Goal: Task Accomplishment & Management: Use online tool/utility

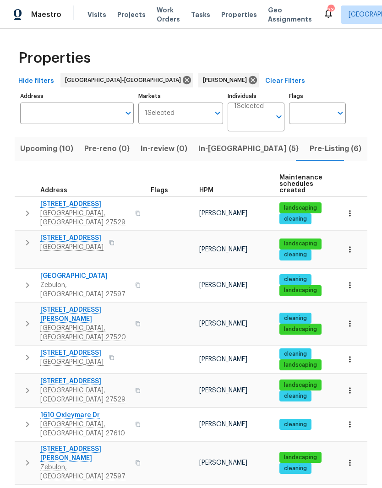
click at [215, 153] on span "In-reno (5)" at bounding box center [248, 148] width 100 height 13
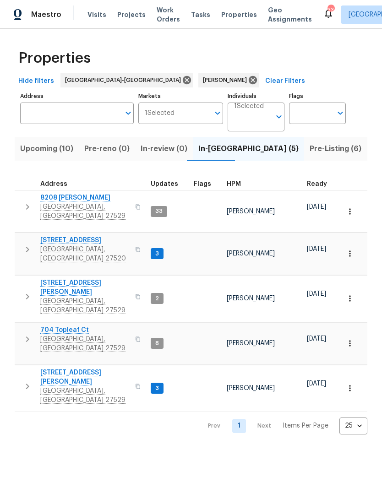
click at [53, 368] on span "[STREET_ADDRESS][PERSON_NAME]" at bounding box center [84, 377] width 89 height 18
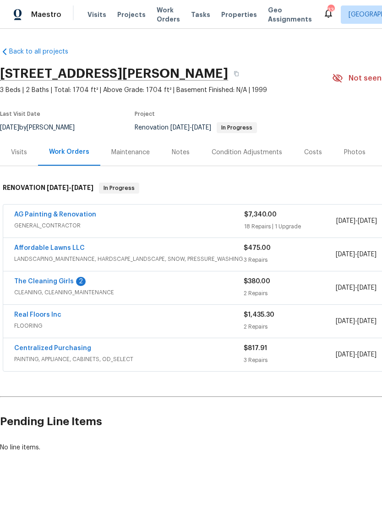
click at [28, 217] on link "AG Painting & Renovation" at bounding box center [55, 214] width 82 height 6
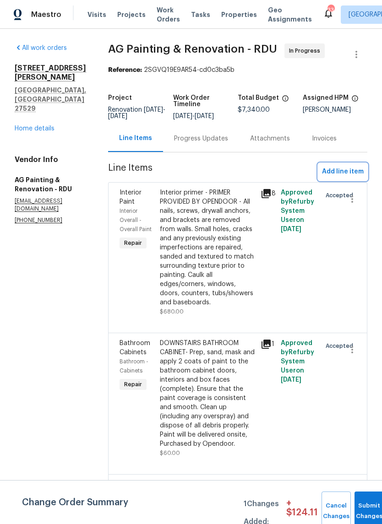
click at [355, 178] on span "Add line item" at bounding box center [343, 171] width 42 height 11
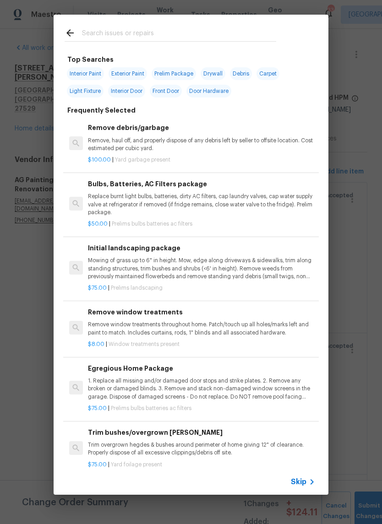
click at [199, 29] on input "text" at bounding box center [179, 34] width 194 height 14
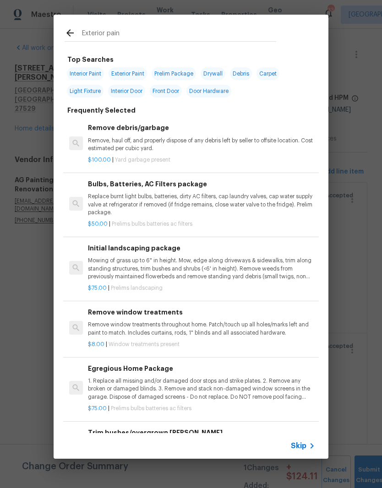
type input "Exterior paint"
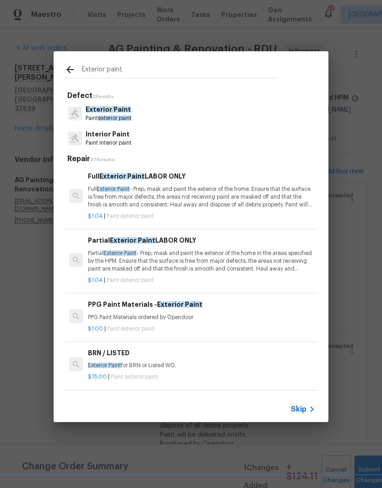
click at [215, 253] on p "Partial Exterior Paint - Prep, mask and paint the exterior of the home in the a…" at bounding box center [201, 260] width 227 height 23
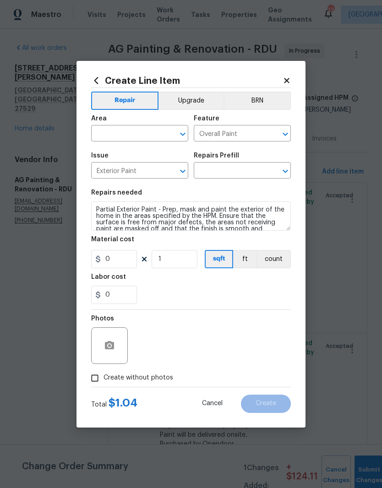
type input "Partial Exterior Paint LABOR ONLY $1.04"
type input "1.04"
click at [138, 137] on input "text" at bounding box center [126, 134] width 71 height 14
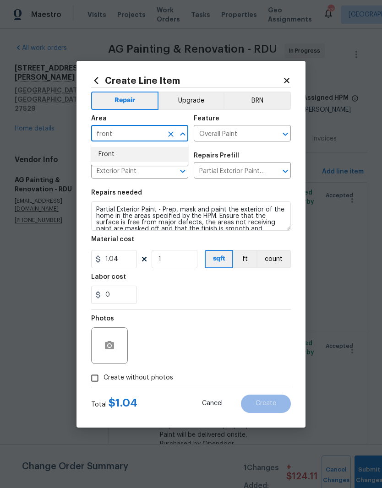
click at [145, 154] on li "Front" at bounding box center [139, 154] width 97 height 15
type input "Front"
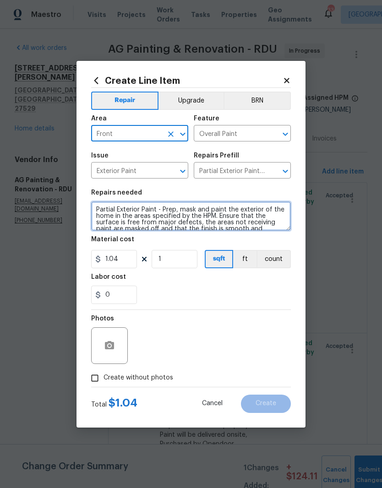
click at [94, 207] on textarea "Partial Exterior Paint - Prep, mask and paint the exterior of the home in the a…" at bounding box center [191, 215] width 200 height 29
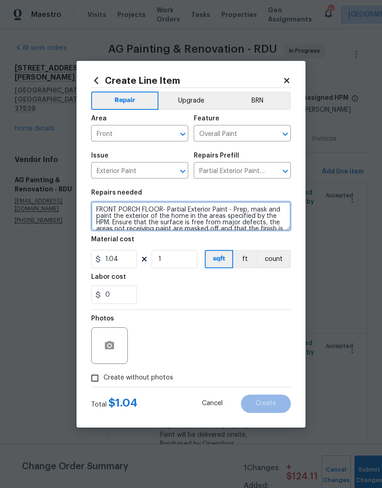
type textarea "FRONT PORCH FLOOR- Partial Exterior Paint - Prep, mask and paint the exterior o…"
click at [194, 301] on div "0" at bounding box center [191, 295] width 200 height 18
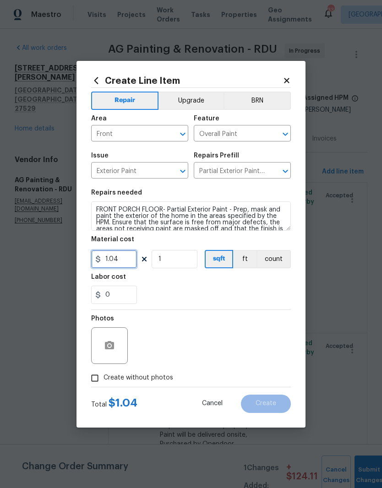
click at [120, 264] on input "1.04" at bounding box center [114, 259] width 46 height 18
type input "0"
click at [119, 303] on input "0" at bounding box center [114, 295] width 46 height 18
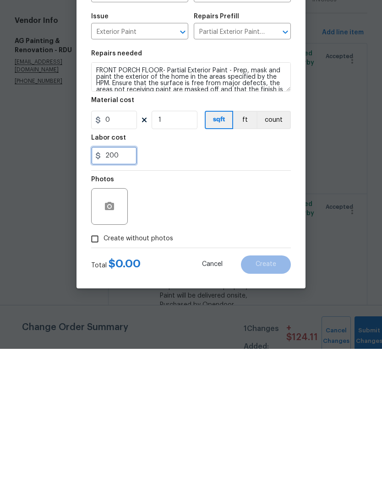
type input "200"
click at [219, 310] on div "Photos" at bounding box center [191, 339] width 200 height 59
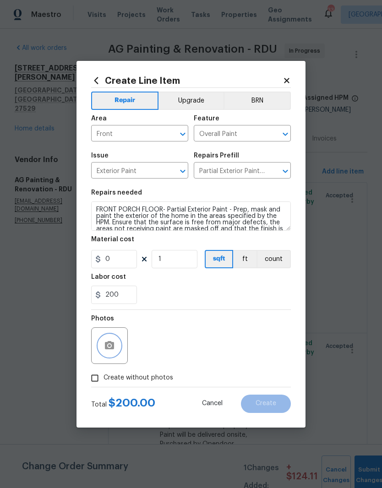
click at [113, 356] on button "button" at bounding box center [109, 345] width 22 height 22
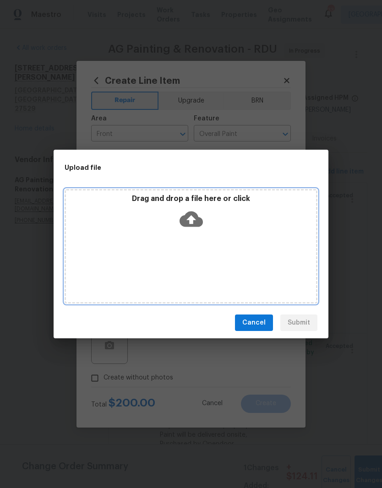
click at [219, 251] on div "Drag and drop a file here or click" at bounding box center [191, 246] width 253 height 114
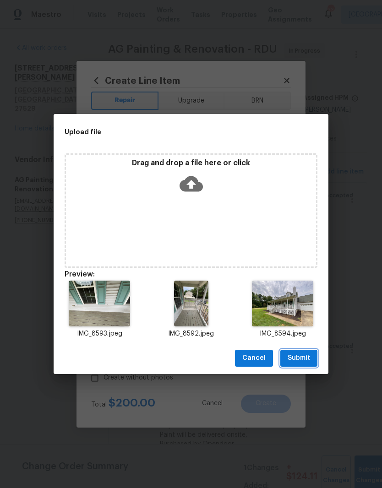
click at [312, 355] on button "Submit" at bounding box center [298, 358] width 37 height 17
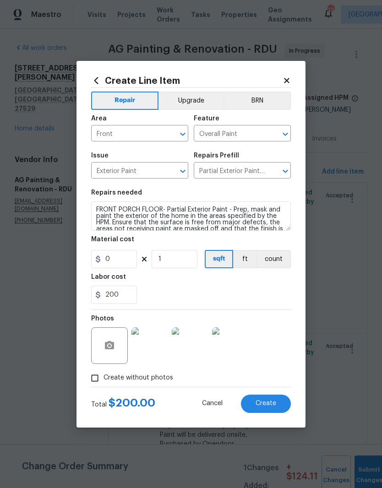
click at [272, 405] on span "Create" at bounding box center [265, 403] width 21 height 7
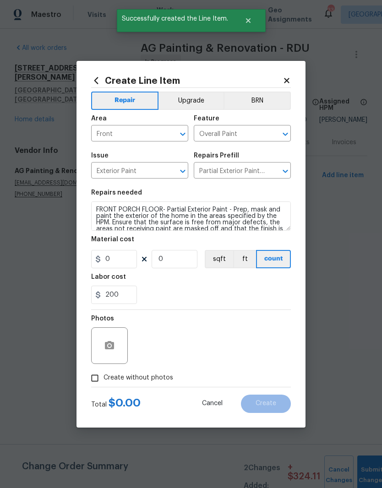
scroll to position [0, 0]
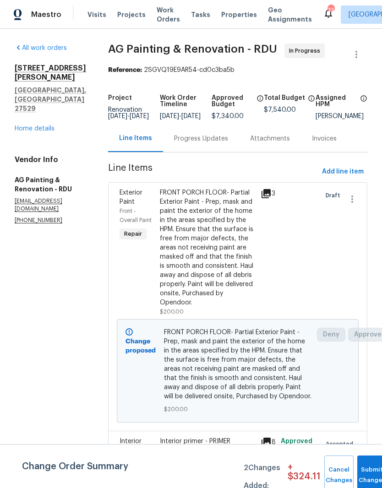
click at [46, 125] on link "Home details" at bounding box center [35, 128] width 40 height 6
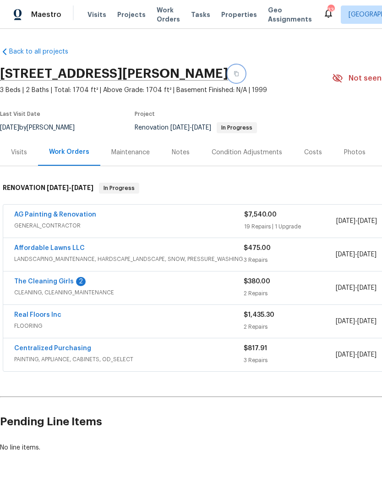
click at [228, 76] on button "button" at bounding box center [236, 73] width 16 height 16
click at [228, 77] on button "button" at bounding box center [236, 73] width 16 height 16
click at [23, 216] on link "AG Painting & Renovation" at bounding box center [55, 214] width 82 height 6
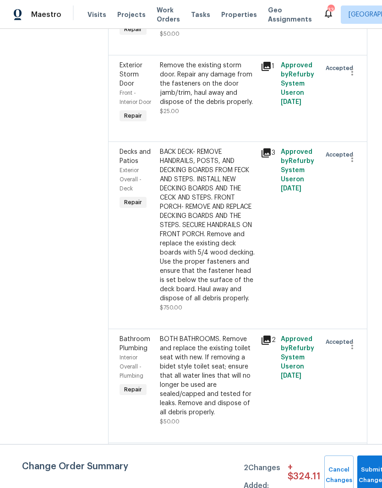
scroll to position [2635, 0]
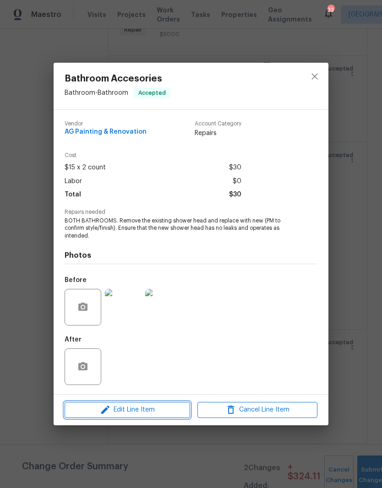
click at [97, 414] on span "Edit Line Item" at bounding box center [127, 409] width 120 height 11
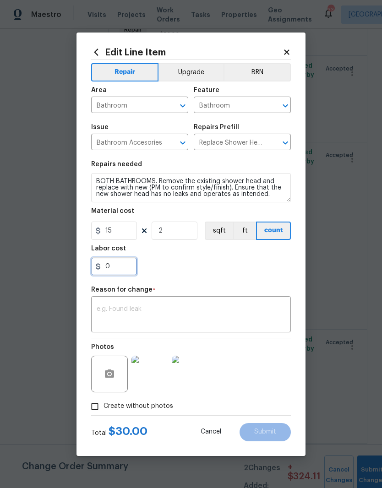
click at [124, 273] on input "0" at bounding box center [114, 266] width 46 height 18
click at [128, 236] on input "15" at bounding box center [114, 230] width 46 height 18
type input "17"
click at [192, 263] on div "0" at bounding box center [191, 266] width 200 height 18
click at [124, 268] on input "0" at bounding box center [114, 266] width 46 height 18
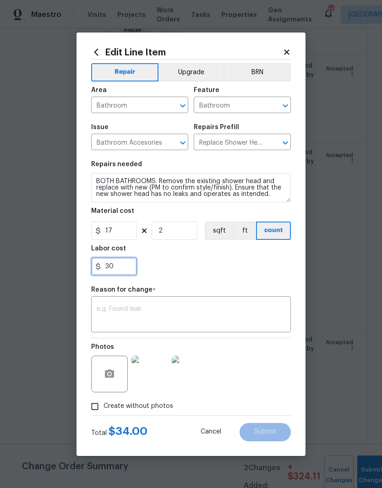
type input "30"
click at [203, 275] on div "30" at bounding box center [191, 266] width 200 height 18
click at [239, 314] on textarea at bounding box center [191, 315] width 189 height 19
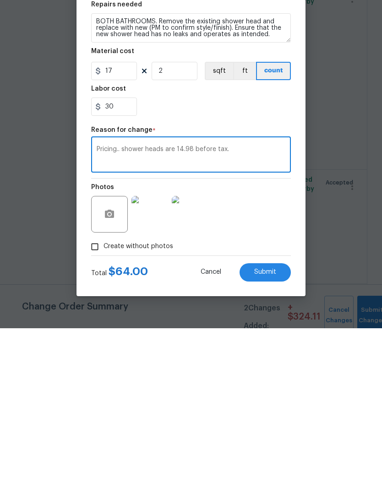
type textarea "Pricing.. shower heads are 14.98 before tax."
click at [277, 423] on button "Submit" at bounding box center [264, 432] width 51 height 18
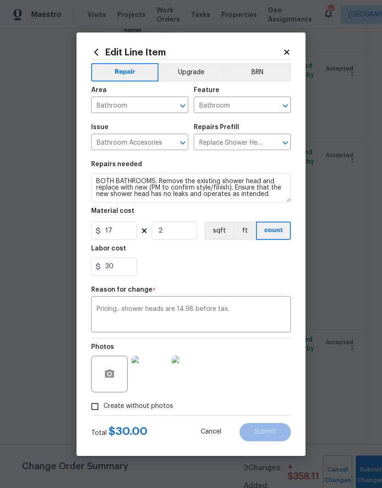
type input "15"
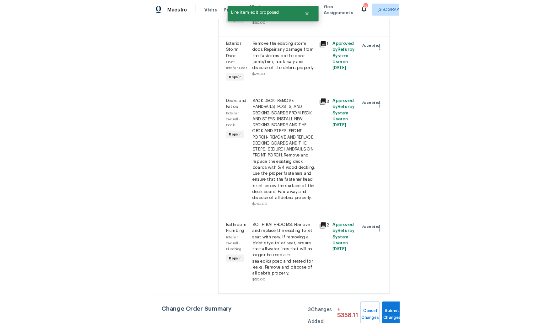
scroll to position [0, 0]
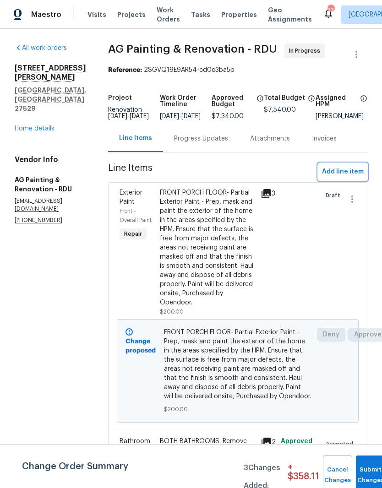
click at [357, 178] on span "Add line item" at bounding box center [343, 171] width 42 height 11
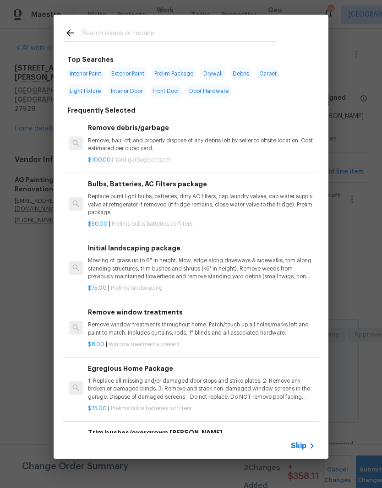
click at [225, 36] on input "text" at bounding box center [179, 34] width 194 height 14
type input "Baseboard"
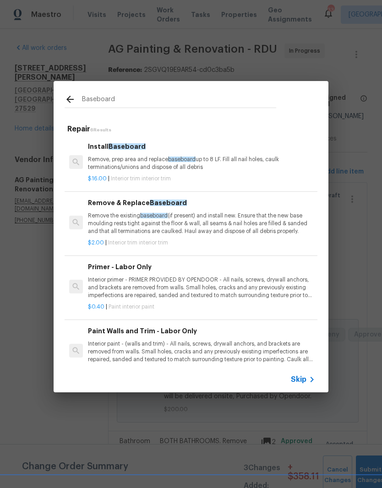
click at [216, 177] on p "$16.00 | Interior trim interior trim" at bounding box center [201, 179] width 227 height 8
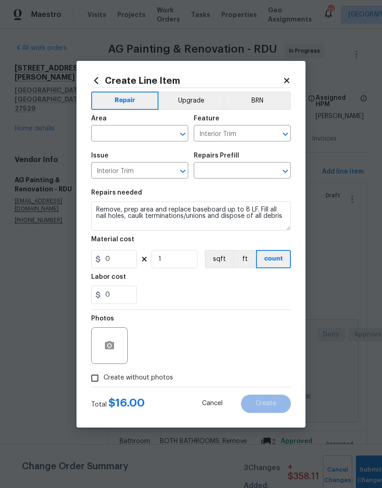
type input "Install Baseboard $16.00"
type input "16"
click at [141, 140] on input "text" at bounding box center [126, 134] width 71 height 14
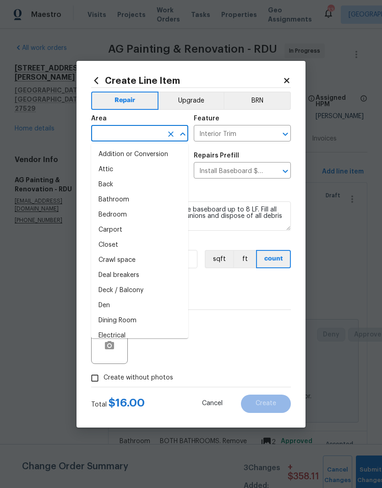
click at [141, 216] on li "Bedroom" at bounding box center [139, 214] width 97 height 15
type input "Bedroom"
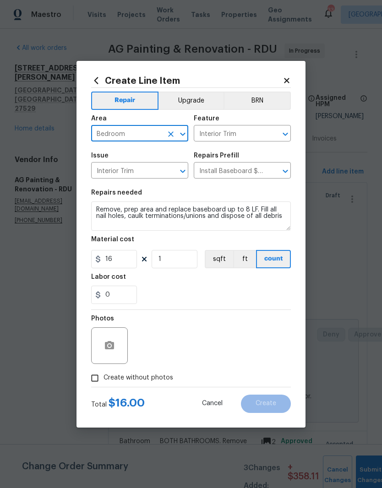
click at [198, 289] on div "0" at bounding box center [191, 295] width 200 height 18
click at [122, 299] on input "0" at bounding box center [114, 295] width 46 height 18
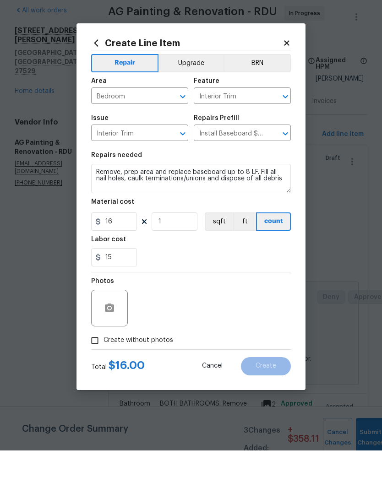
click at [213, 286] on div "15" at bounding box center [191, 295] width 200 height 18
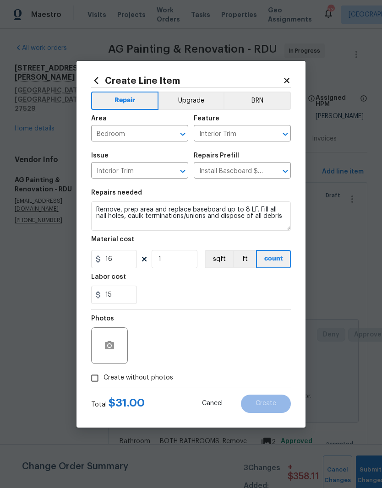
click at [124, 344] on div at bounding box center [109, 345] width 37 height 37
click at [129, 297] on input "15" at bounding box center [114, 295] width 46 height 18
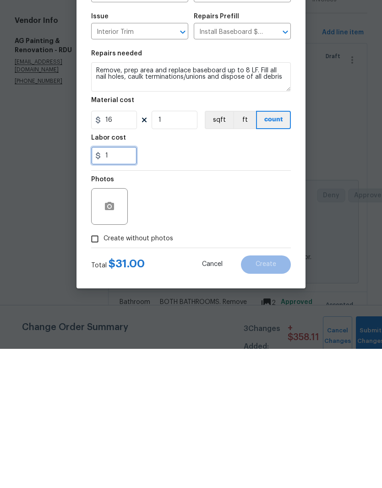
type input "15"
click at [191, 310] on div "Photos" at bounding box center [191, 339] width 200 height 59
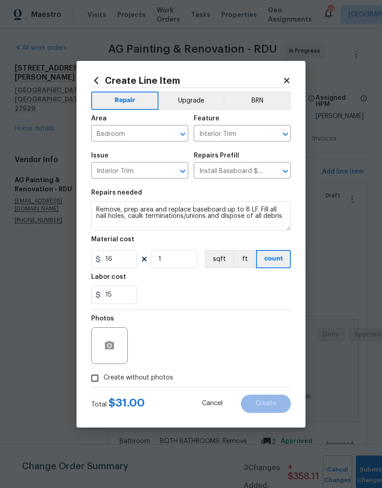
click at [102, 370] on input "Create without photos" at bounding box center [94, 377] width 17 height 17
click at [100, 377] on input "Create without photos" at bounding box center [94, 377] width 17 height 17
checkbox input "false"
click at [119, 342] on button "button" at bounding box center [109, 345] width 22 height 22
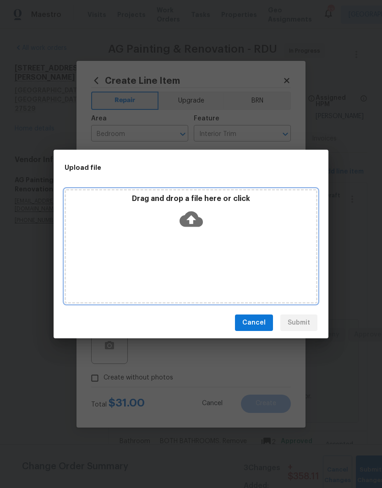
click at [233, 223] on div "Drag and drop a file here or click" at bounding box center [191, 213] width 250 height 39
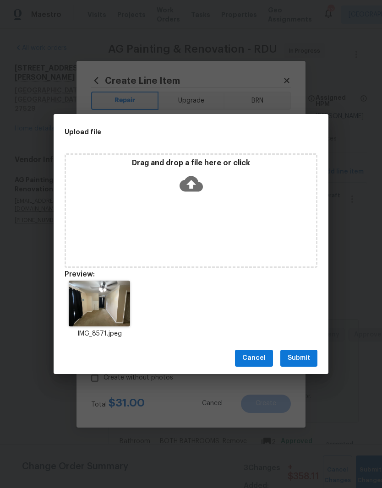
click at [313, 357] on button "Submit" at bounding box center [298, 358] width 37 height 17
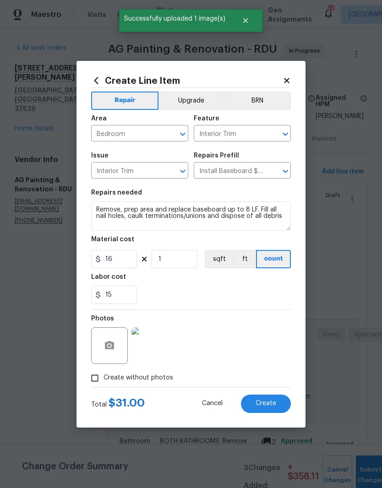
scroll to position [38, 0]
click at [122, 303] on input "15" at bounding box center [114, 295] width 46 height 18
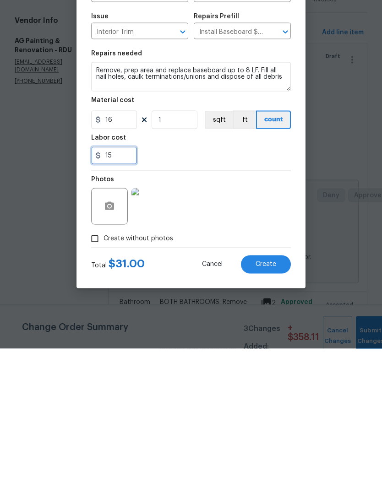
type input "1"
type input "20"
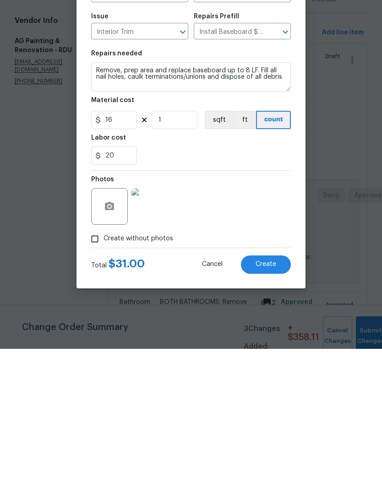
click at [247, 310] on div "Photos" at bounding box center [191, 339] width 200 height 59
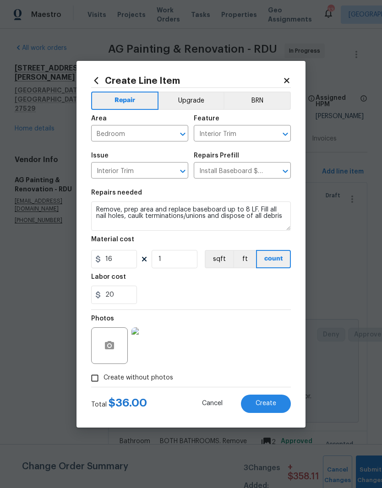
click at [269, 404] on span "Create" at bounding box center [265, 403] width 21 height 7
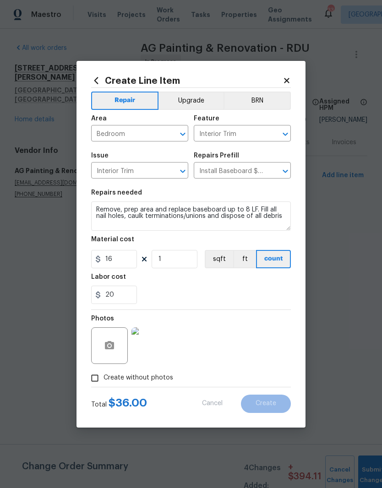
type input "0"
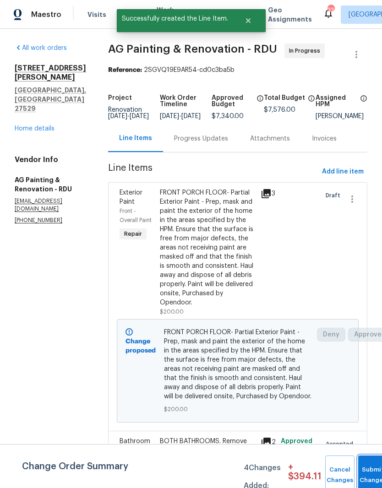
click at [366, 474] on span "Submit Changes" at bounding box center [372, 474] width 20 height 21
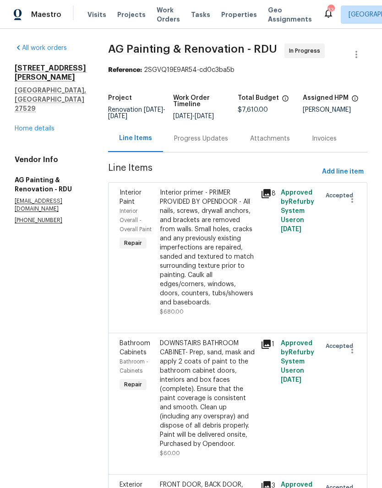
click at [29, 125] on link "Home details" at bounding box center [35, 128] width 40 height 6
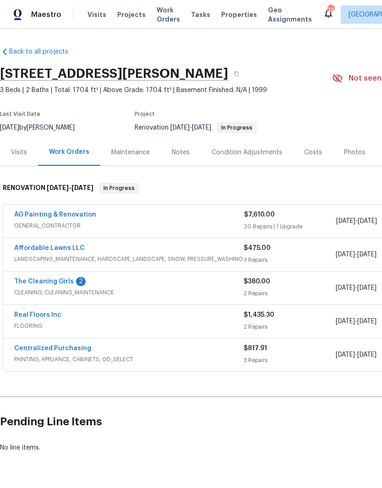
click at [185, 156] on div "Notes" at bounding box center [181, 152] width 18 height 9
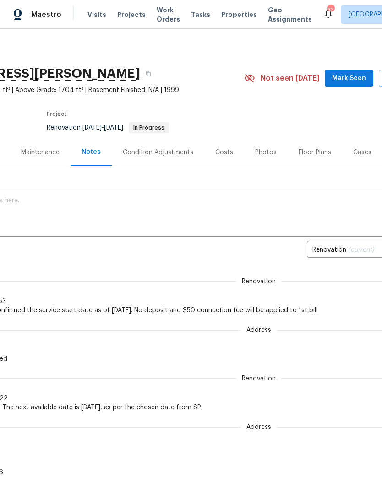
scroll to position [0, 90]
click at [223, 153] on div "Costs" at bounding box center [222, 152] width 18 height 9
